Goal: Task Accomplishment & Management: Manage account settings

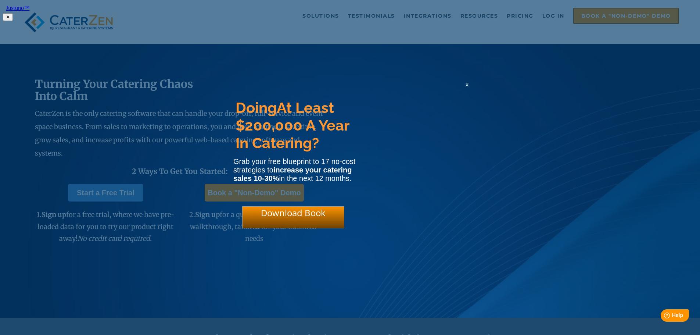
click at [346, 16] on html "Justuno™ ✕ Doing At Least $200,000 A Year In Catering? Grab your free blueprint…" at bounding box center [350, 12] width 700 height 24
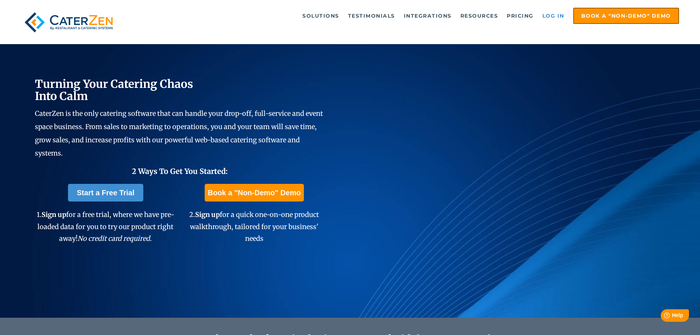
click at [346, 15] on link "Log in" at bounding box center [553, 15] width 29 height 15
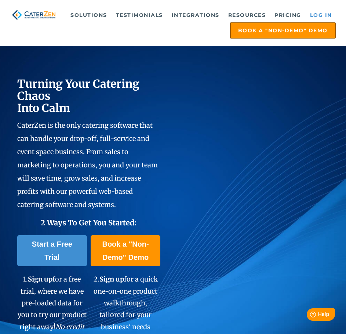
click at [317, 12] on link "Log in" at bounding box center [321, 15] width 29 height 15
click at [310, 18] on link "Log in" at bounding box center [321, 15] width 29 height 15
